Goal: Information Seeking & Learning: Learn about a topic

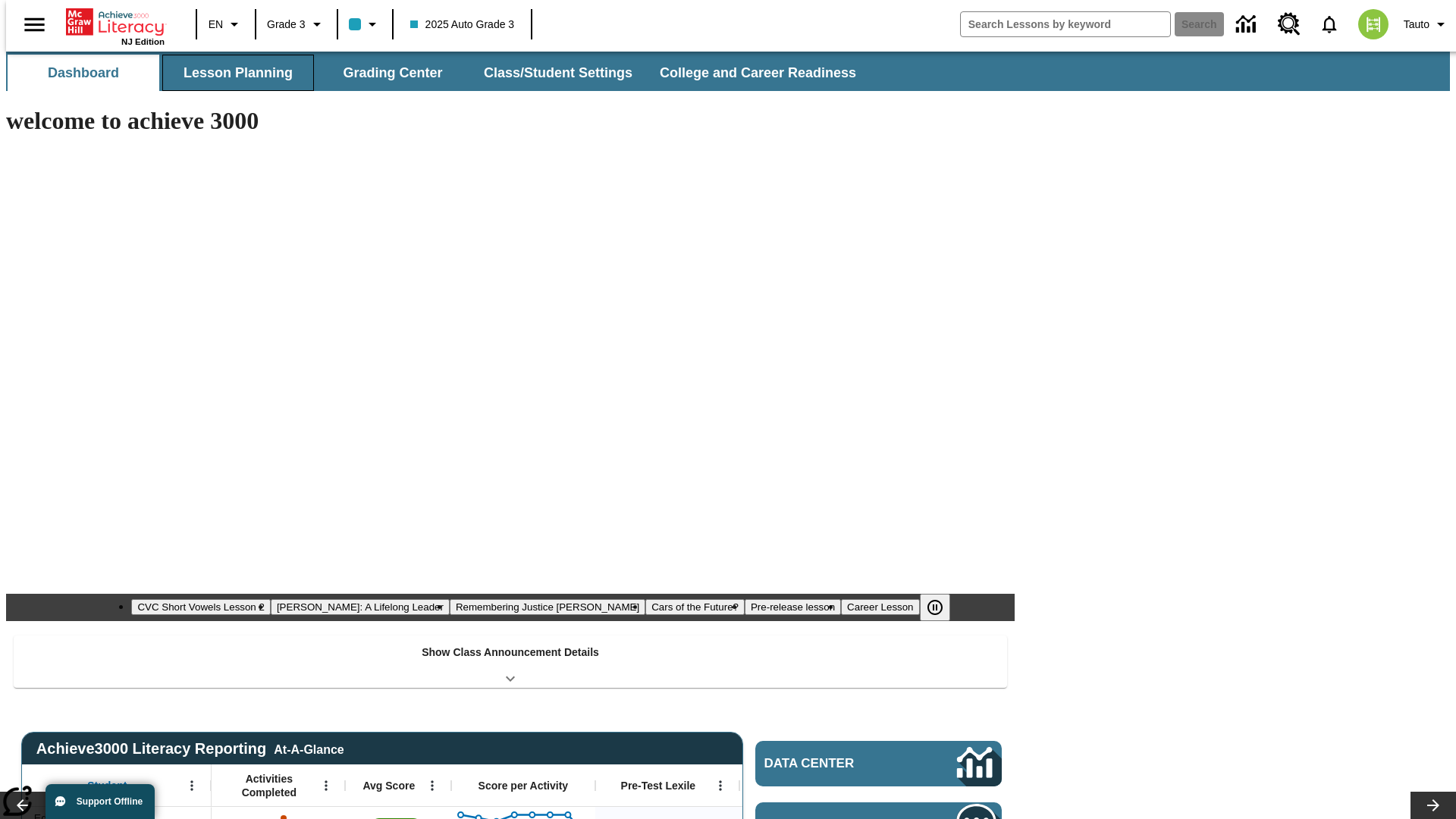
click at [232, 73] on button "Lesson Planning" at bounding box center [238, 72] width 152 height 36
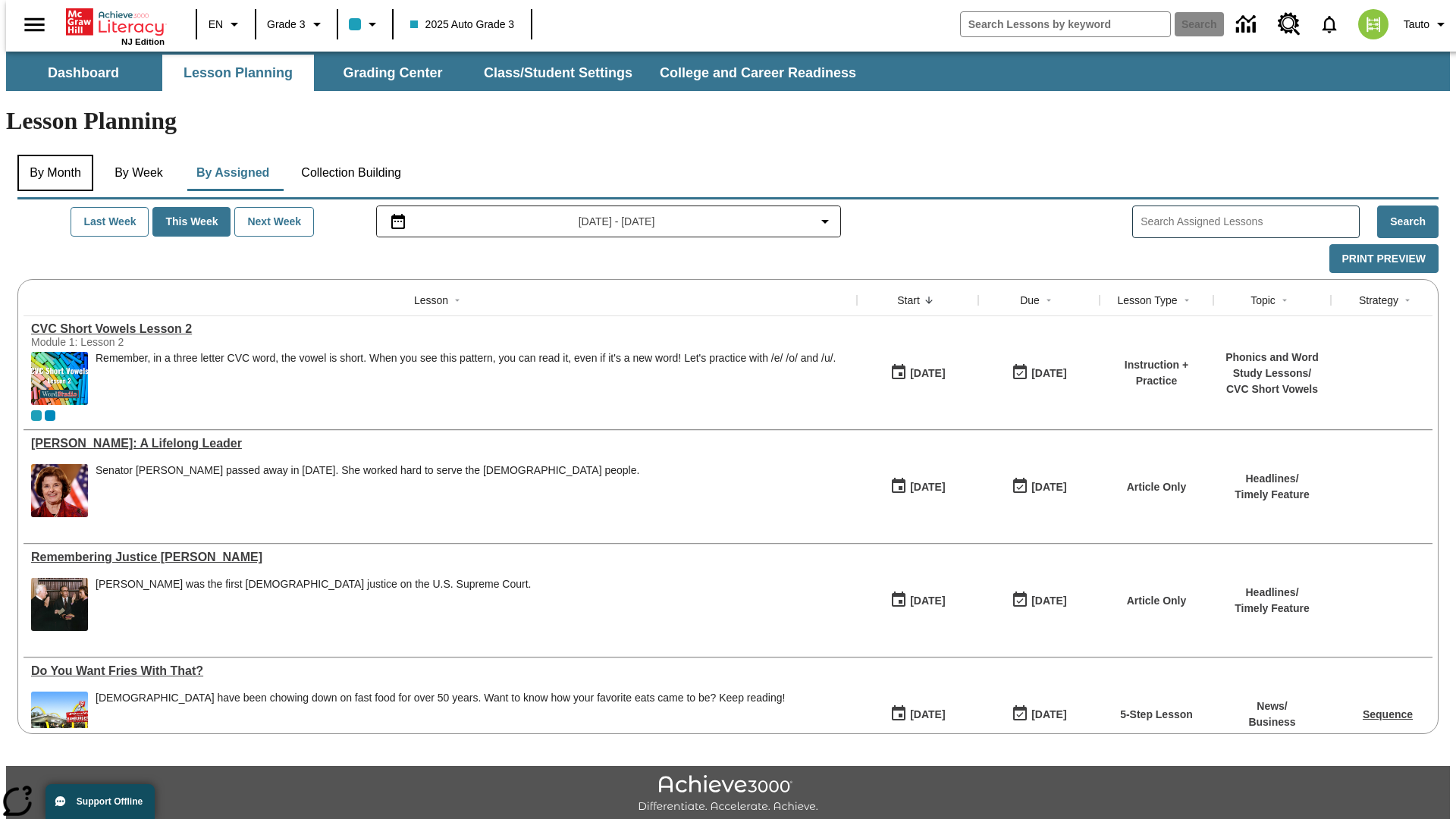
click at [51, 155] on button "By Month" at bounding box center [55, 173] width 75 height 36
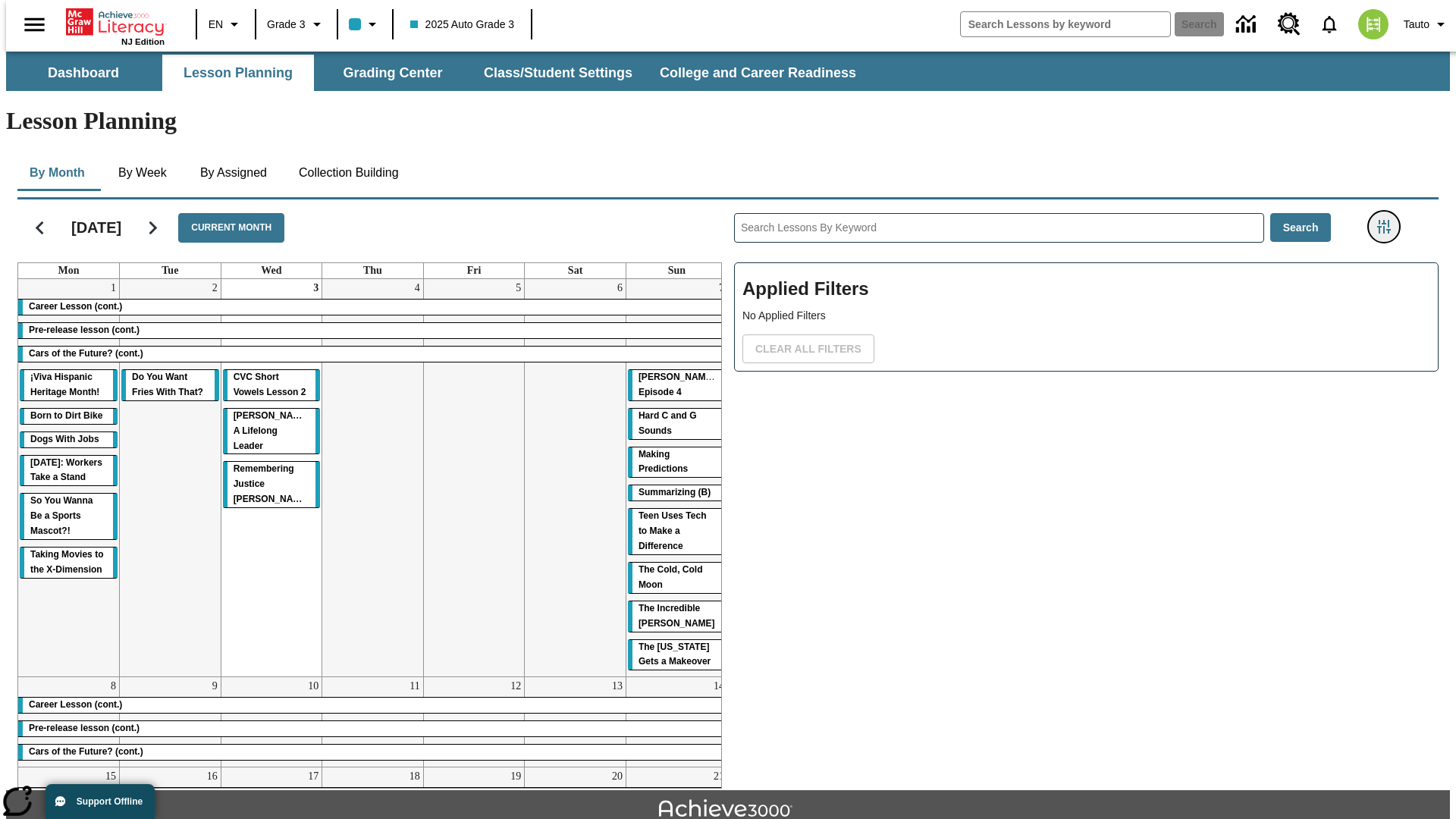
click at [1388, 220] on icon "Filters Side menu" at bounding box center [1384, 226] width 13 height 13
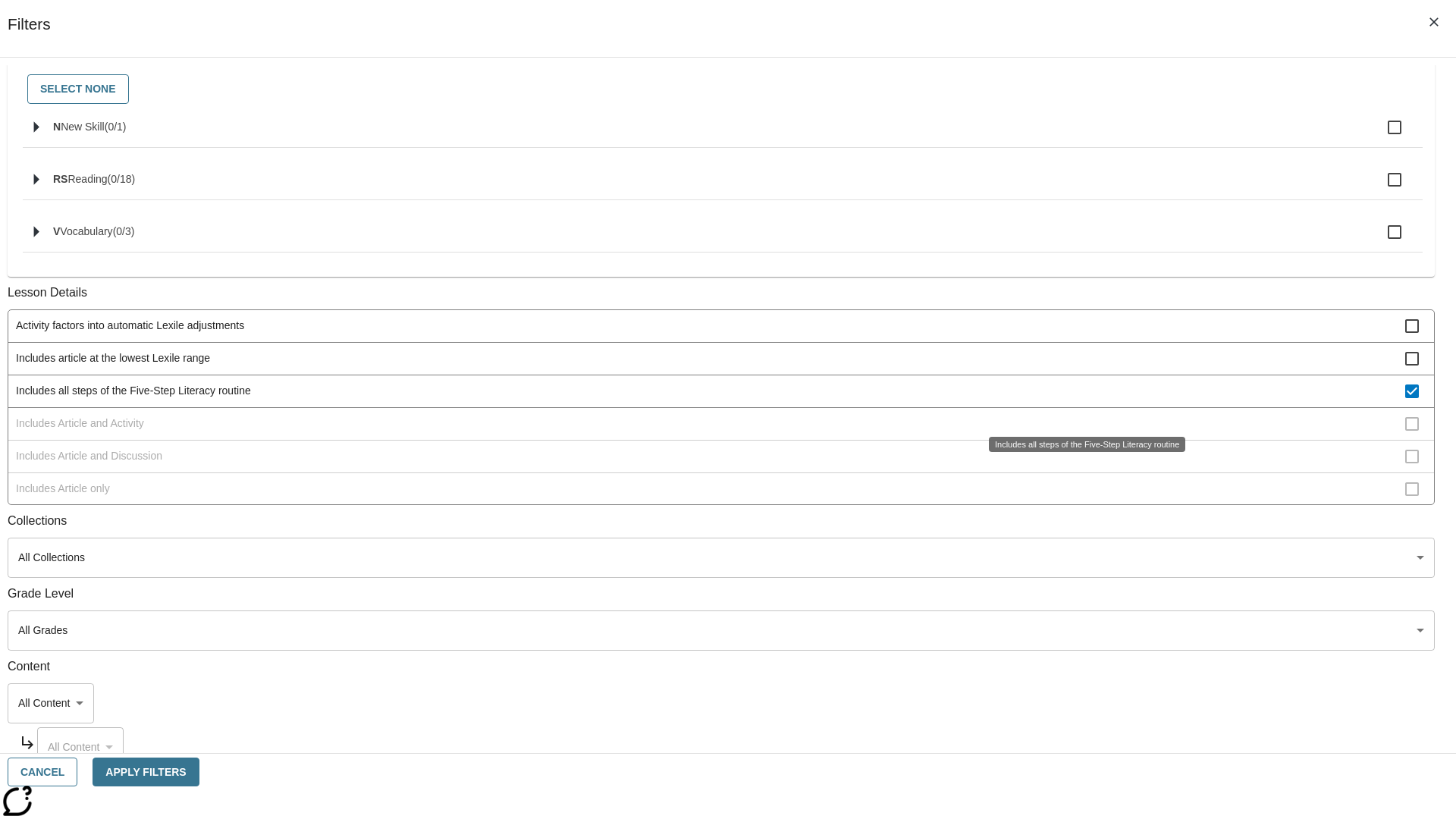
click at [1081, 399] on span "Includes all steps of the Five-Step Literacy routine" at bounding box center [710, 391] width 1389 height 16
checkbox input "false"
click at [1081, 432] on span "Includes Article and Activity" at bounding box center [710, 423] width 1389 height 16
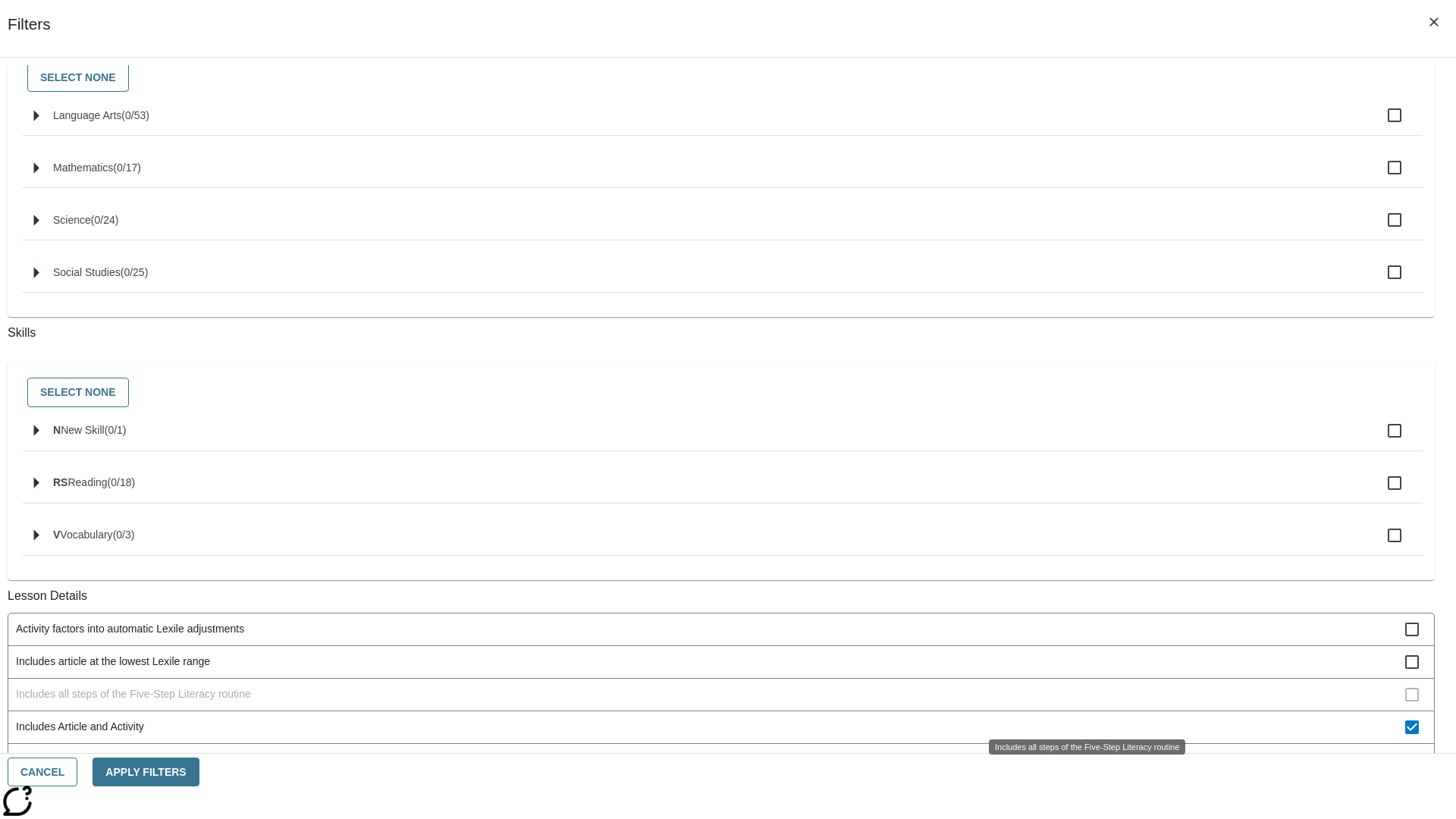
scroll to position [611, 0]
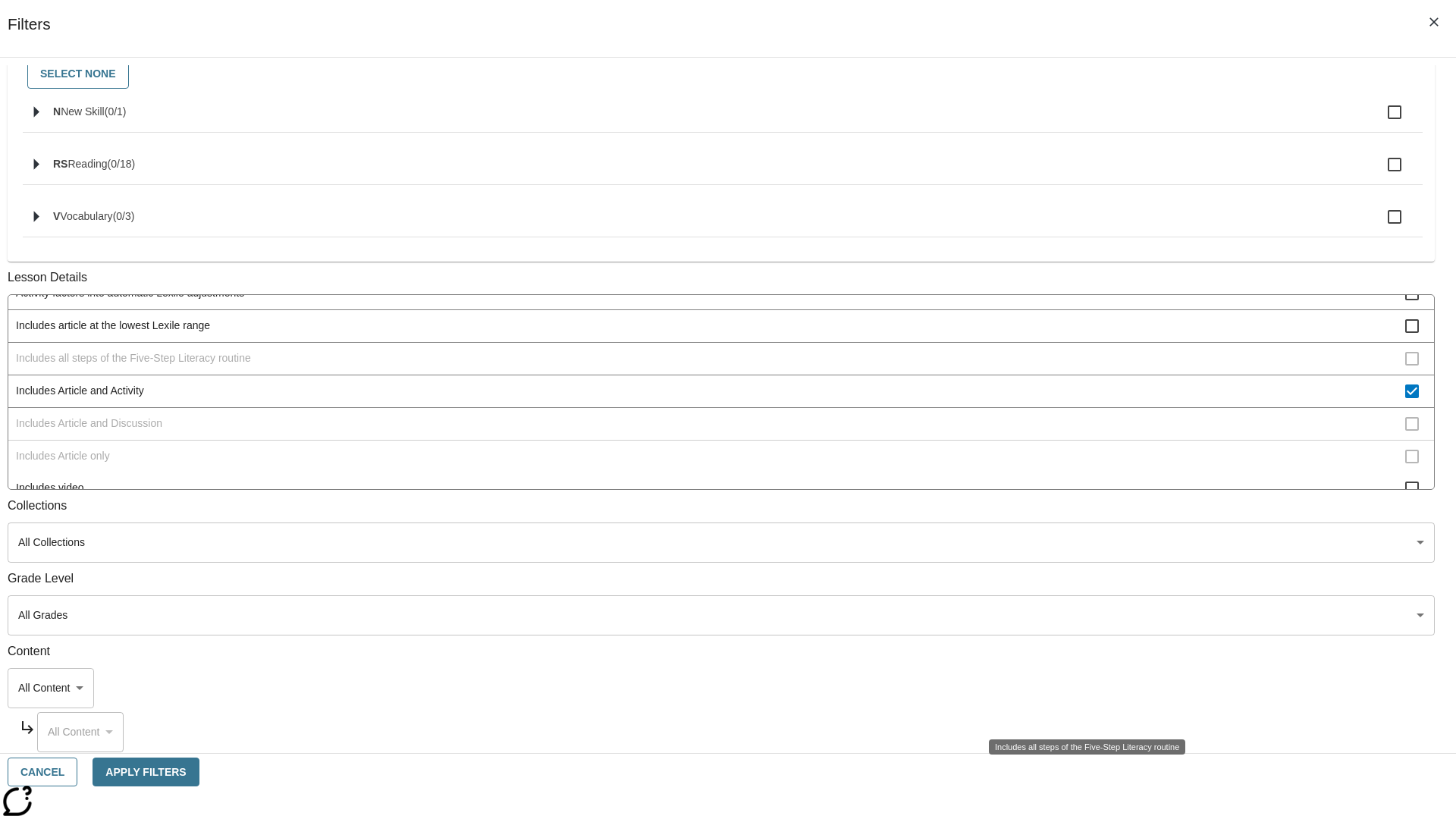
click at [1080, 383] on span "Includes Article and Activity" at bounding box center [710, 391] width 1389 height 16
checkbox input "false"
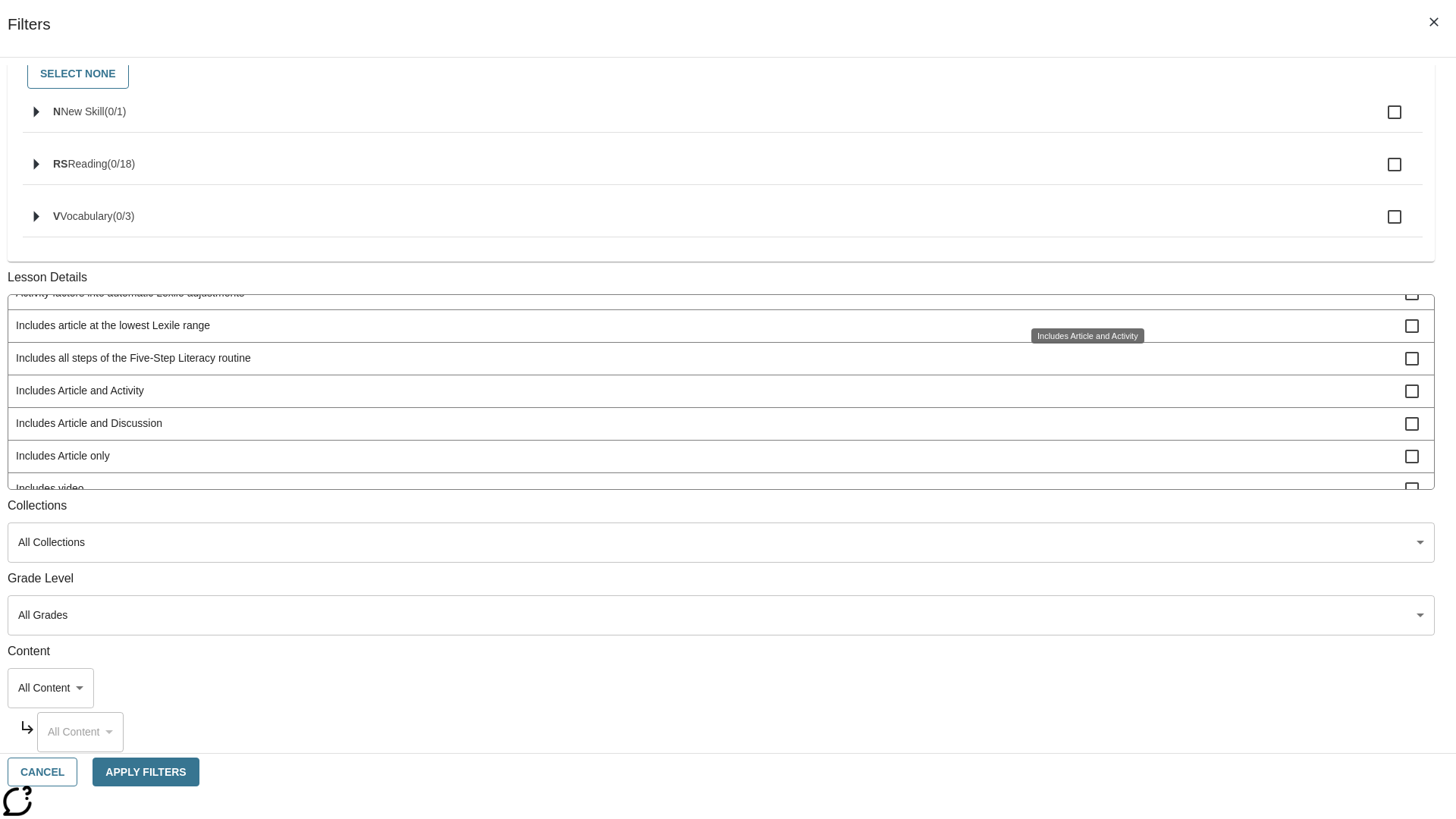
scroll to position [631, 1]
click at [1081, 340] on span "Includes Article and Discussion" at bounding box center [710, 331] width 1389 height 16
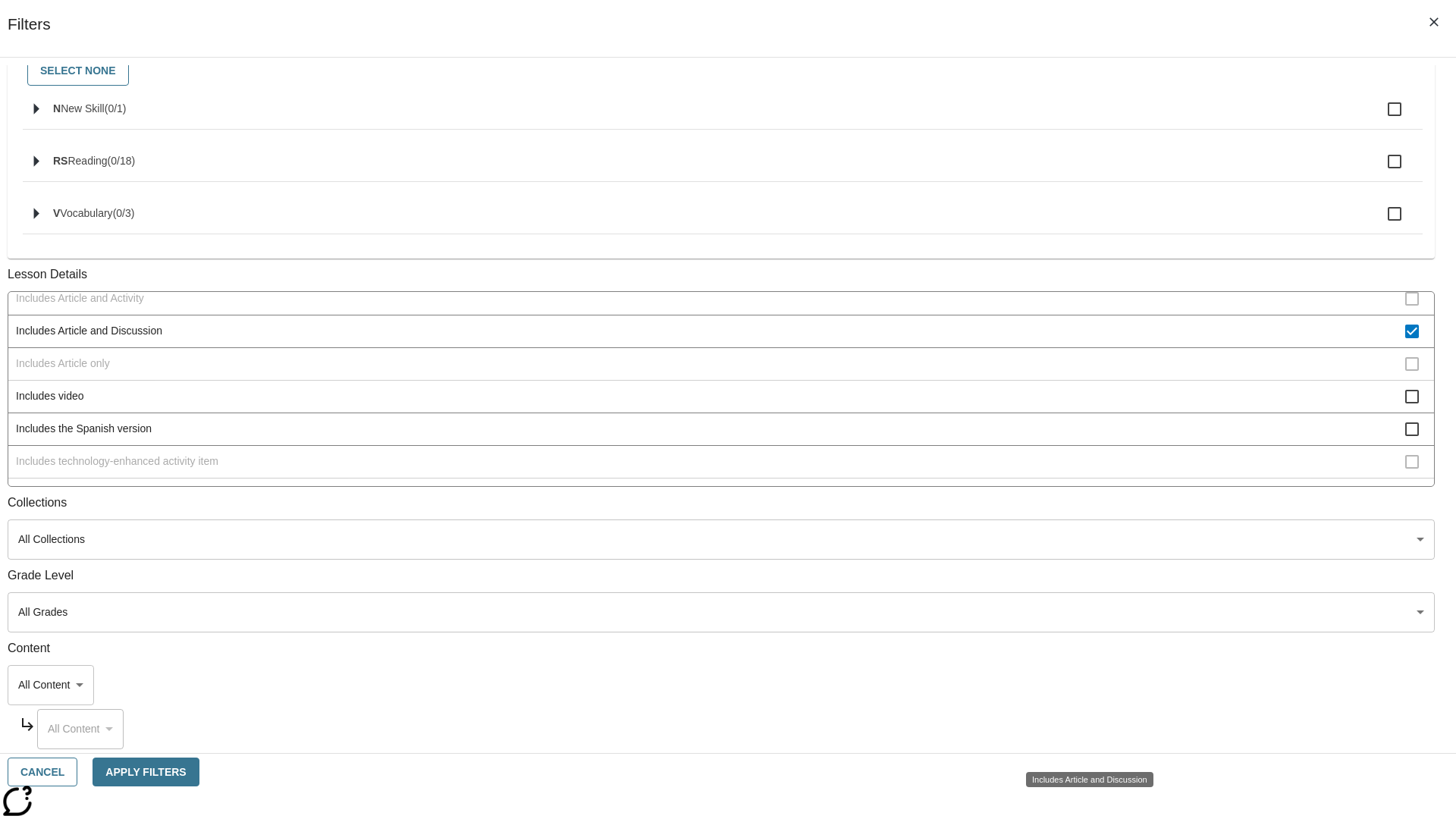
scroll to position [325, 0]
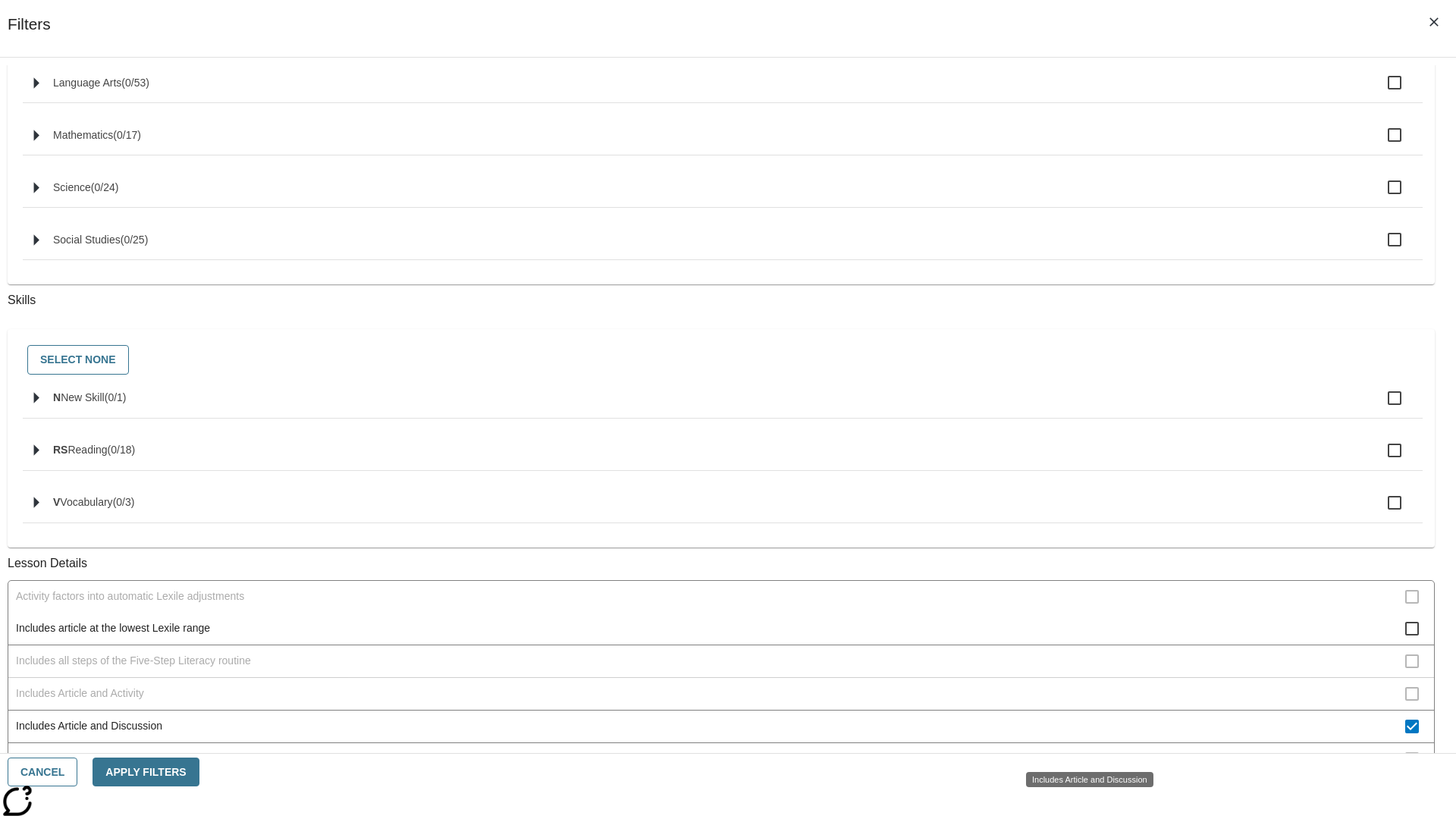
click at [1081, 734] on span "Includes Article and Discussion" at bounding box center [710, 726] width 1389 height 16
checkbox input "false"
click at [1081, 751] on span "Includes Article only" at bounding box center [710, 759] width 1389 height 16
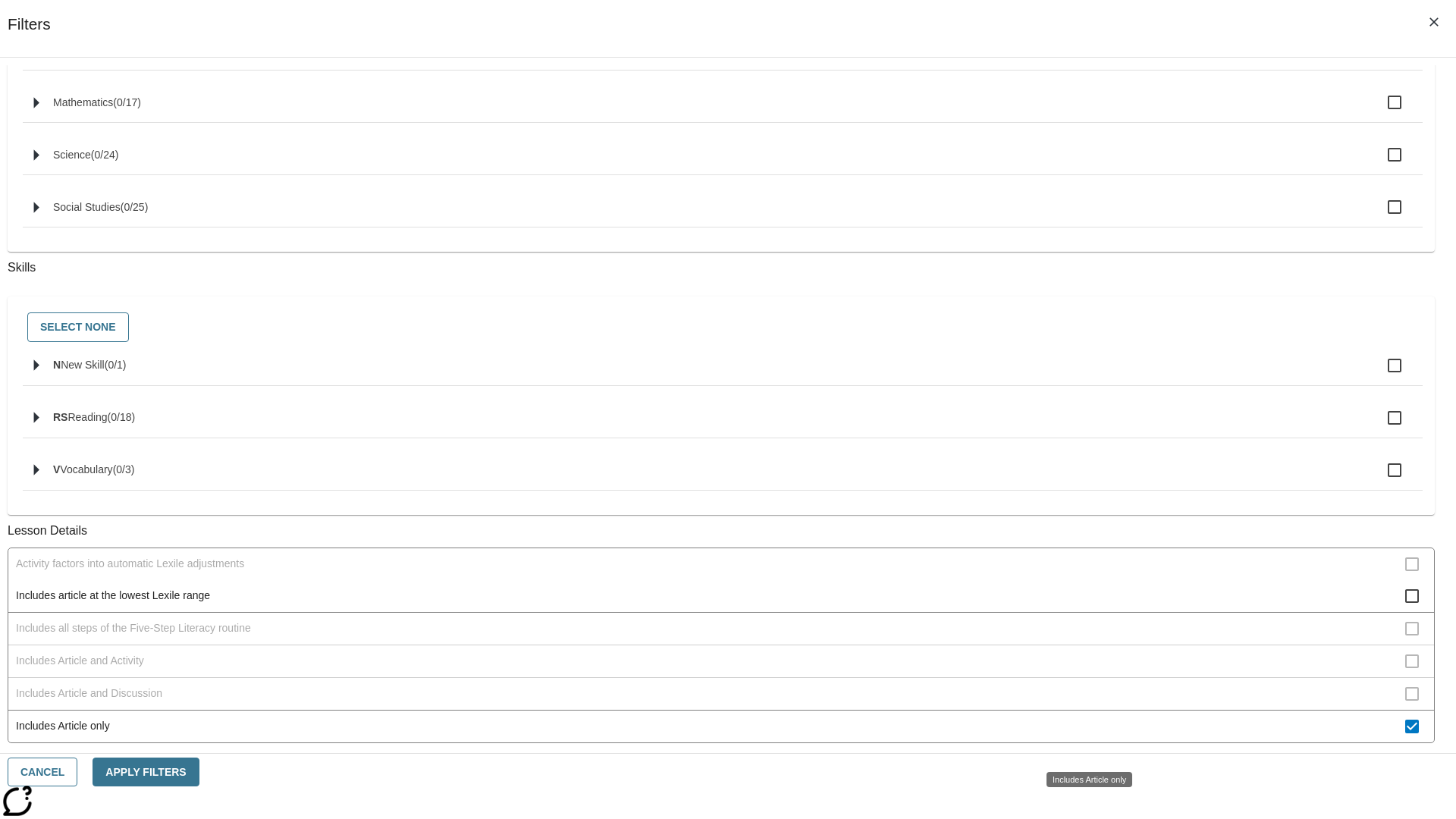
click at [1081, 734] on span "Includes Article only" at bounding box center [710, 726] width 1389 height 16
checkbox input "false"
click at [1081, 816] on span "Includes technology-enhanced activity item" at bounding box center [710, 824] width 1389 height 16
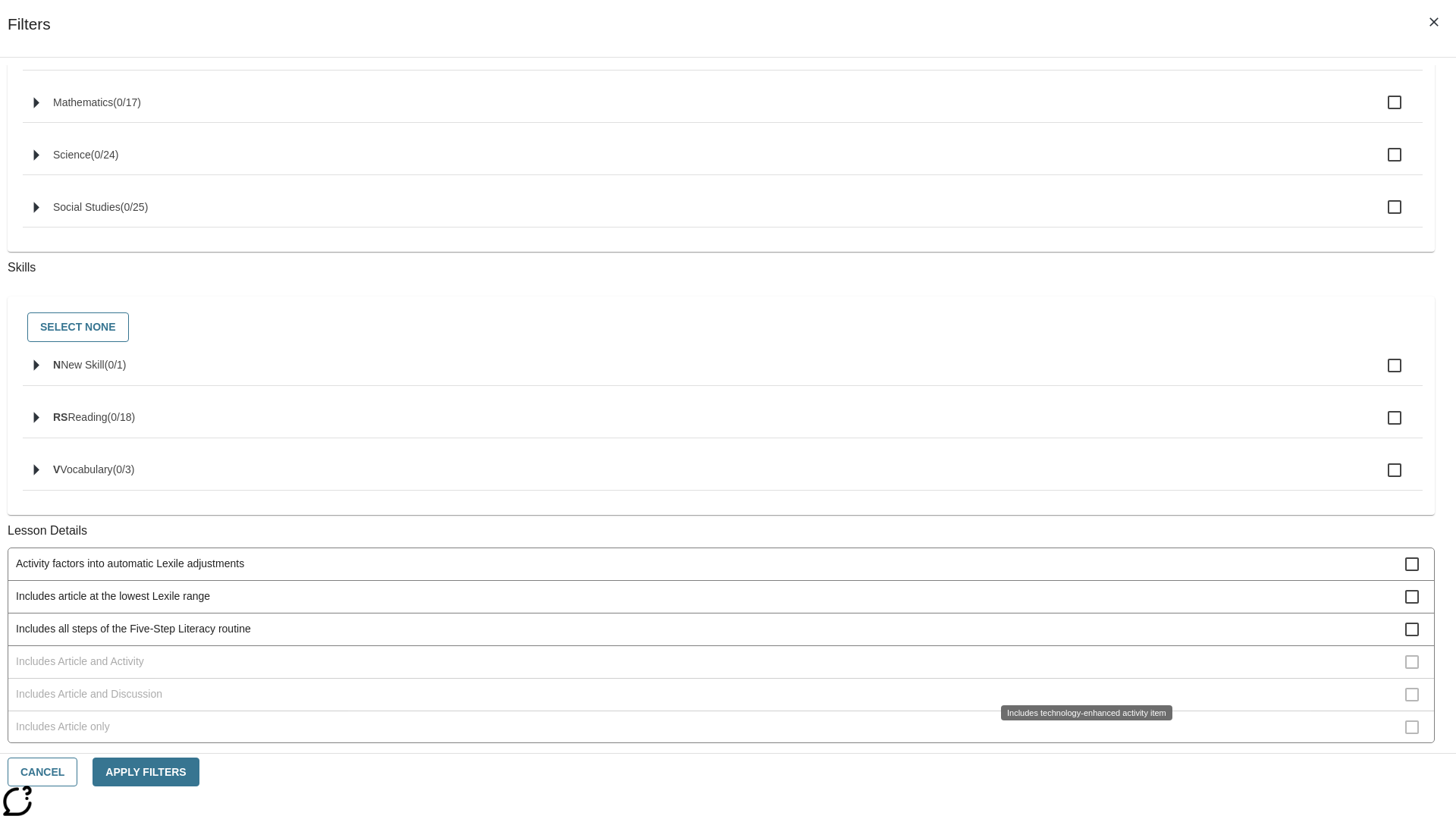
scroll to position [165, 0]
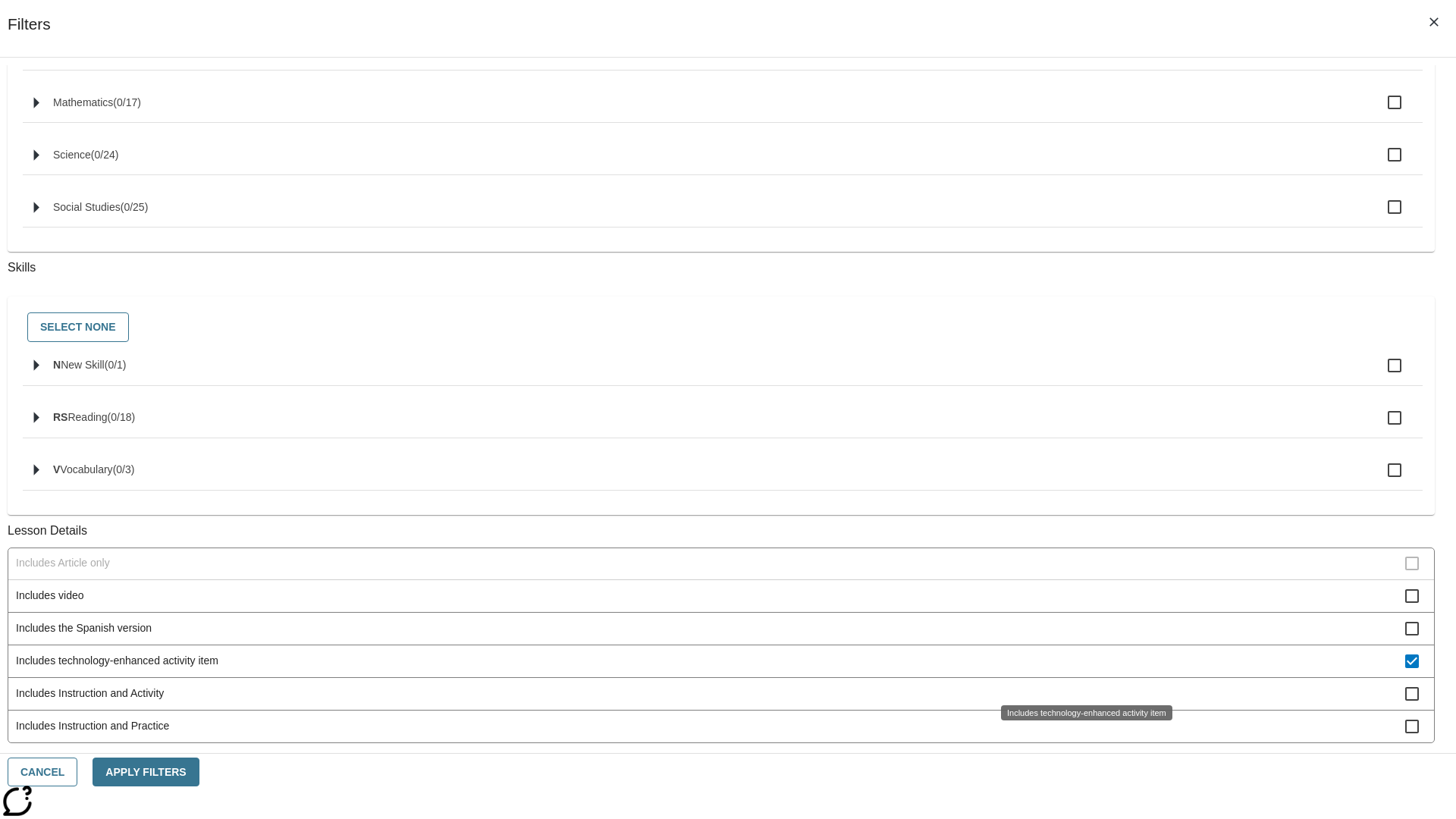
click at [1081, 669] on span "Includes technology-enhanced activity item" at bounding box center [710, 661] width 1389 height 16
checkbox input "false"
click at [1081, 718] on span "Includes Instruction and Activity" at bounding box center [710, 726] width 1389 height 16
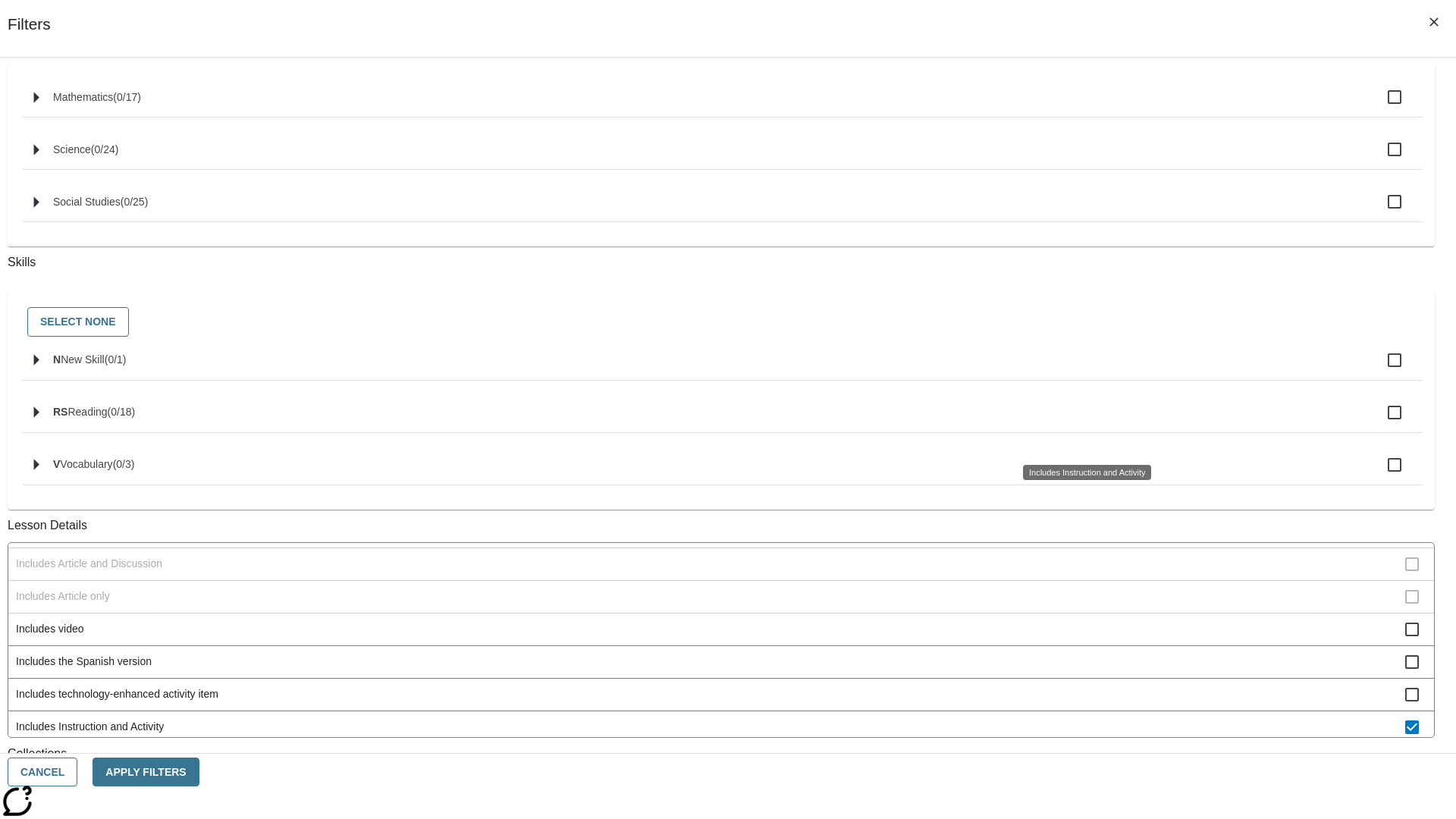
scroll to position [631, 0]
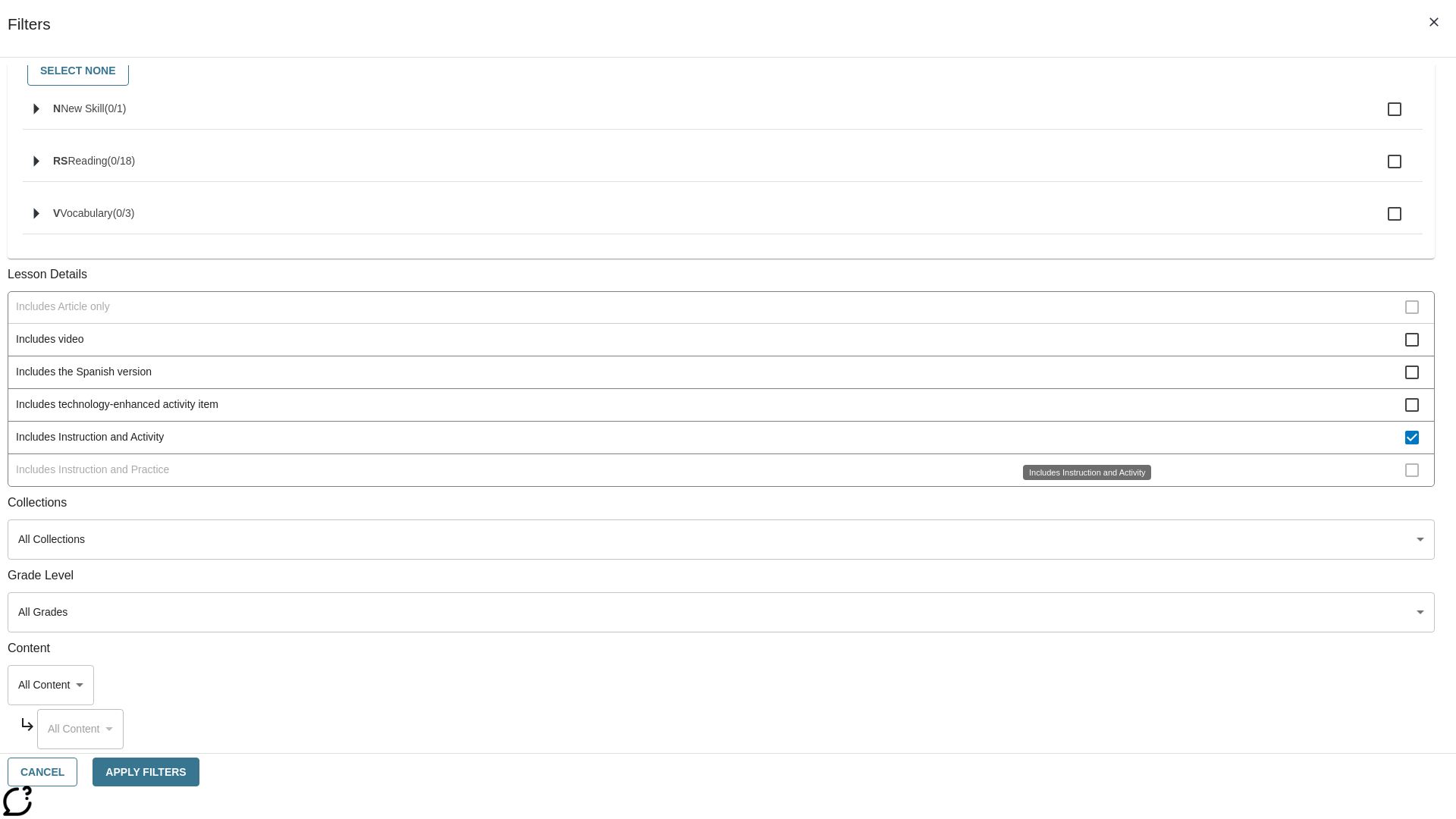
click at [1081, 437] on span "Includes Instruction and Activity" at bounding box center [710, 437] width 1389 height 16
checkbox input "false"
click at [1081, 478] on span "Includes Instruction and Practice" at bounding box center [710, 469] width 1389 height 16
checkbox input "true"
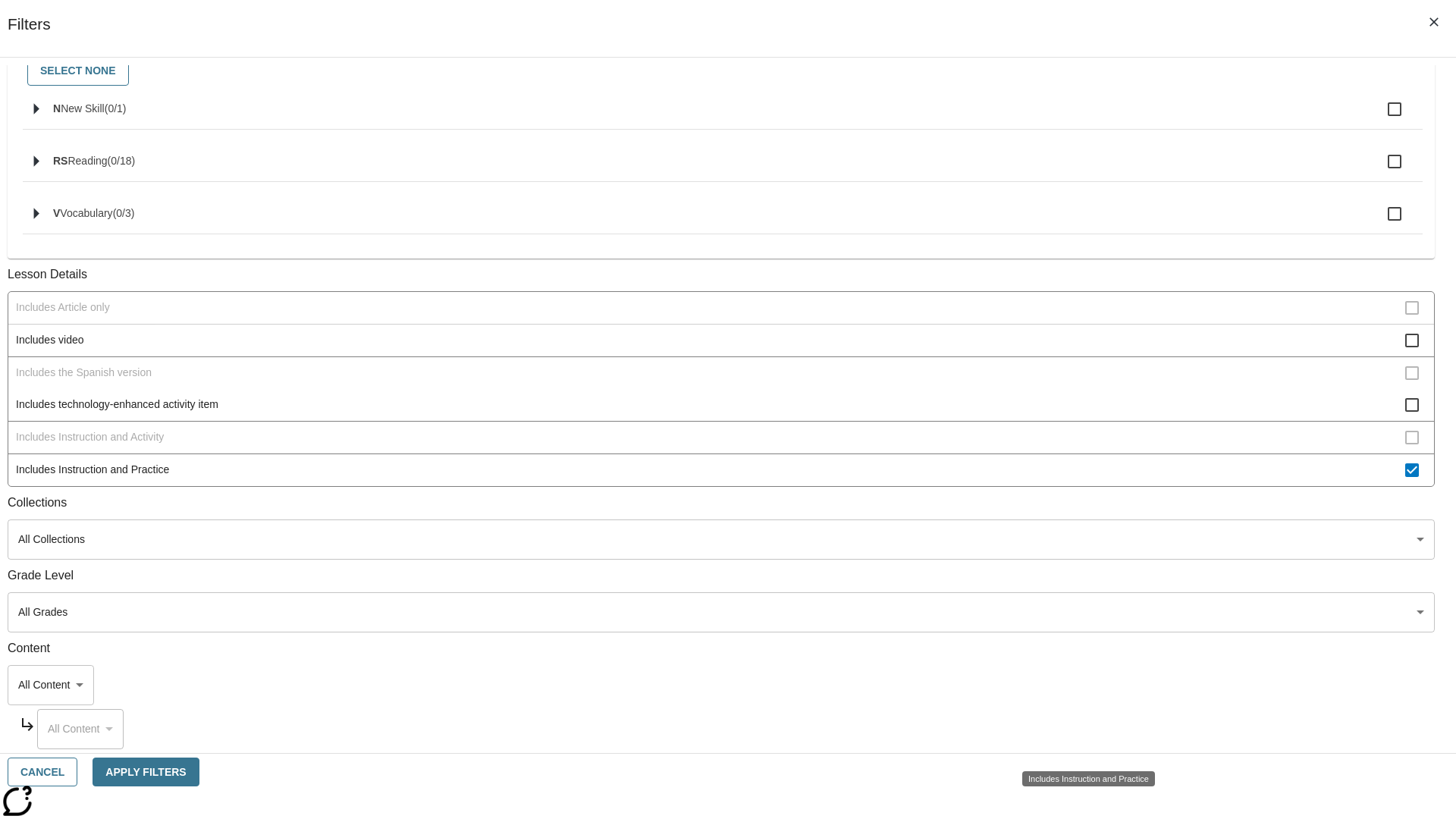
scroll to position [363, 0]
